Goal: Task Accomplishment & Management: Complete application form

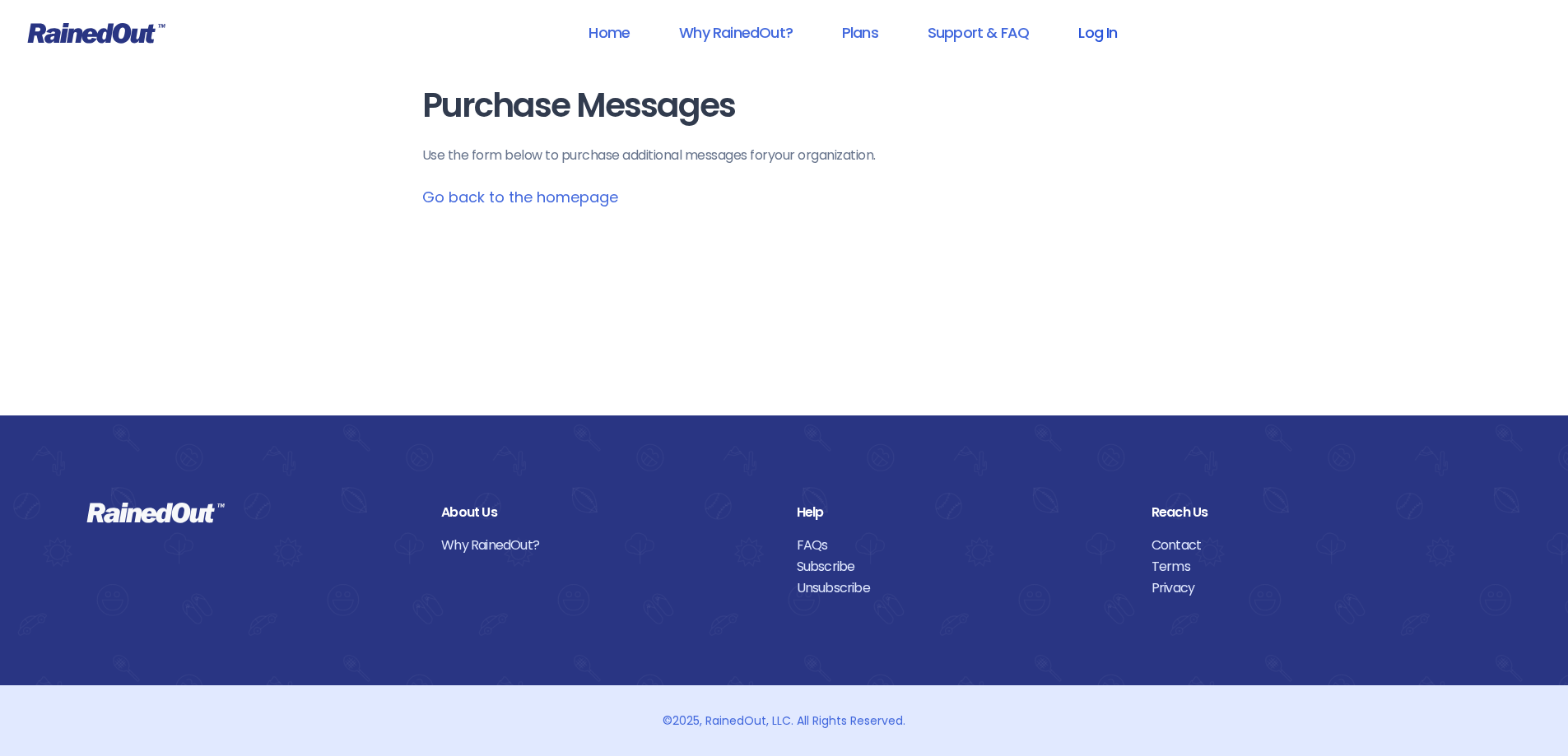
click at [1101, 31] on link "Log In" at bounding box center [1098, 32] width 81 height 37
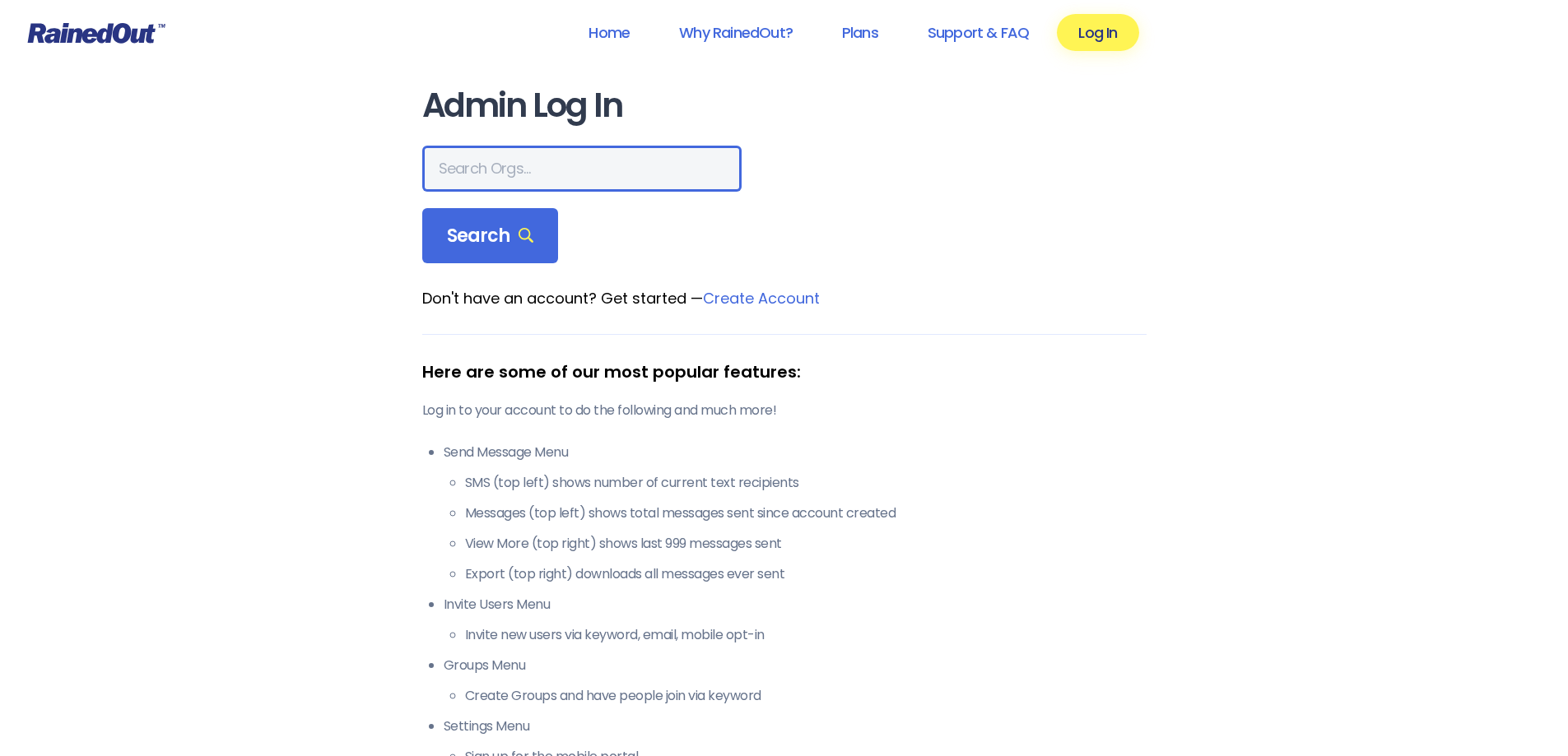
click at [505, 166] on input "text" at bounding box center [581, 168] width 319 height 46
type input "bryn mawr"
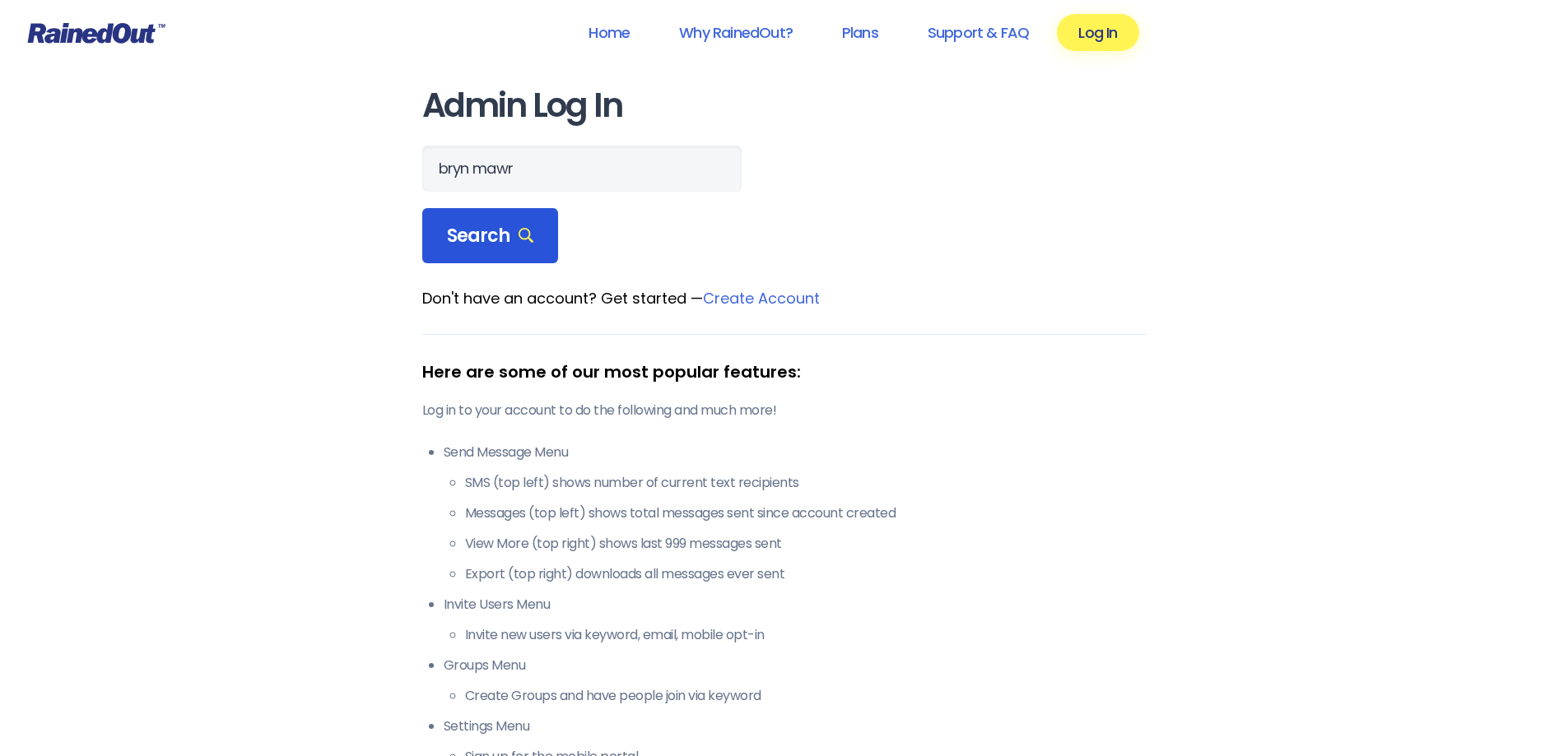
click at [493, 234] on span "Search" at bounding box center [491, 236] width 87 height 23
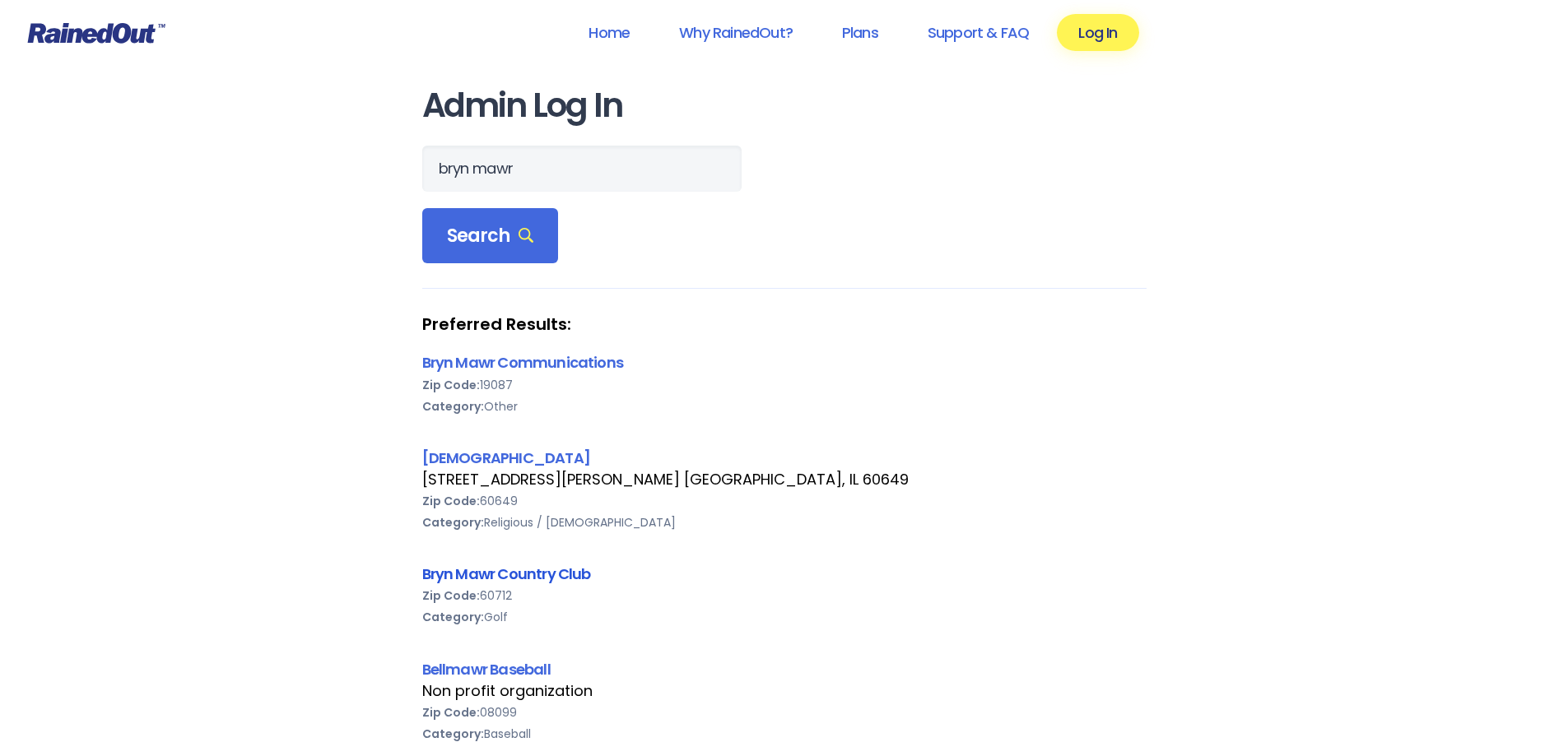
click at [507, 576] on link "Bryn Mawr Country Club" at bounding box center [506, 574] width 168 height 20
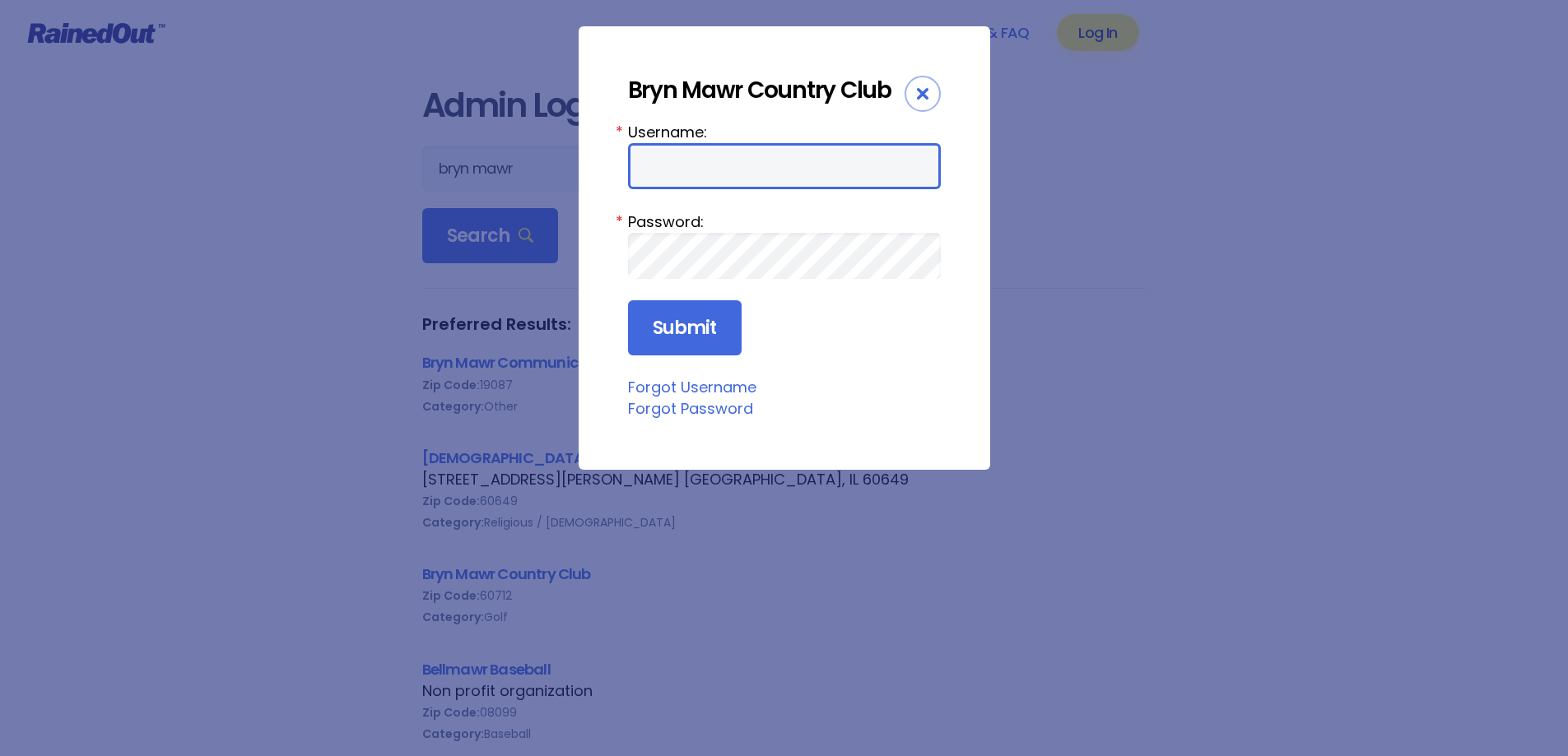
type input "bbossert"
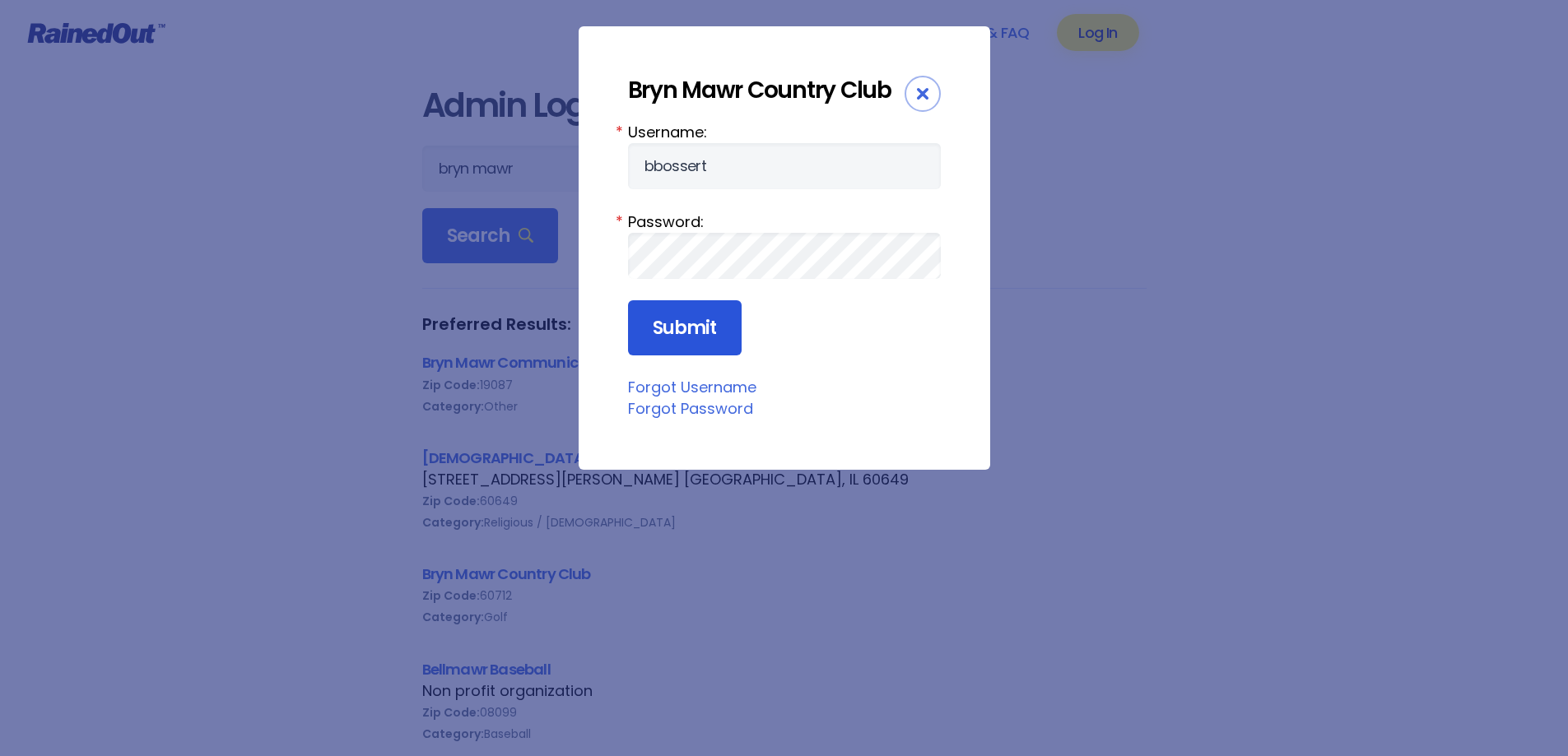
click at [658, 323] on input "Submit" at bounding box center [685, 328] width 114 height 56
